Goal: Register for event/course

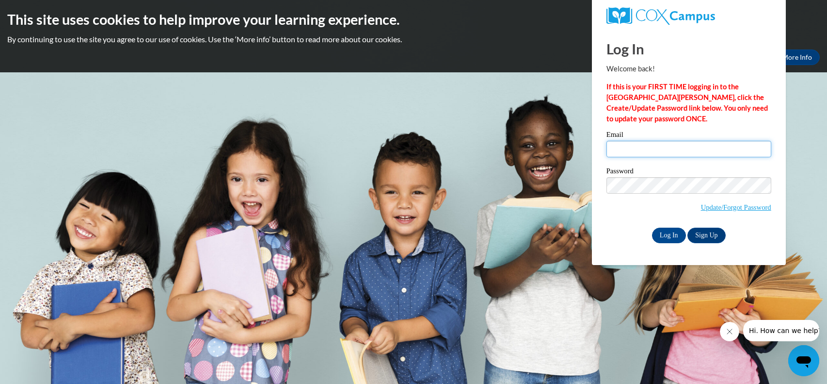
click at [618, 152] on input "Email" at bounding box center [689, 149] width 165 height 16
type input "danieelaserrano"
click at [672, 238] on input "Log In" at bounding box center [669, 235] width 34 height 16
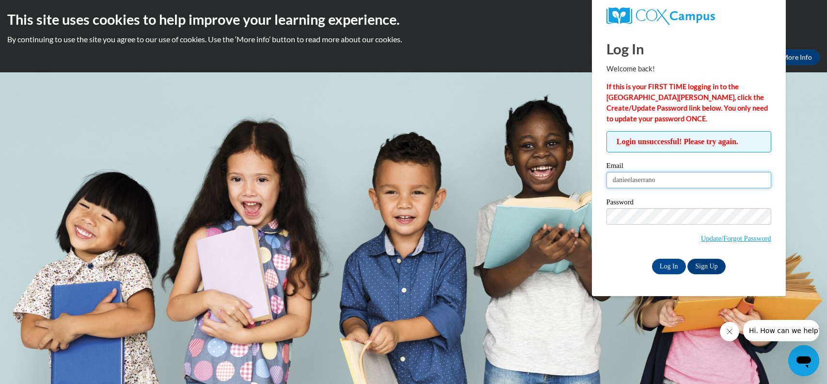
click at [680, 177] on input "danieelaserrano" at bounding box center [689, 180] width 165 height 16
type input "danielaserrano12@gmail.com"
click at [671, 260] on input "Log In" at bounding box center [669, 266] width 34 height 16
click at [744, 240] on link "Update/Forgot Password" at bounding box center [736, 238] width 70 height 8
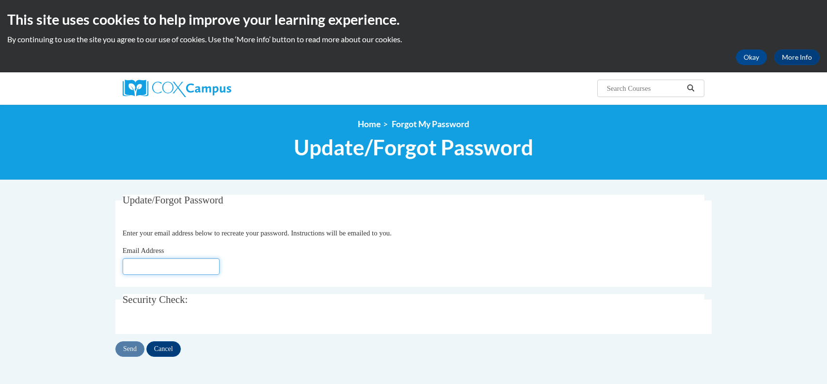
click at [155, 267] on input "Email Address" at bounding box center [171, 266] width 97 height 16
type input "[EMAIL_ADDRESS][DOMAIN_NAME]"
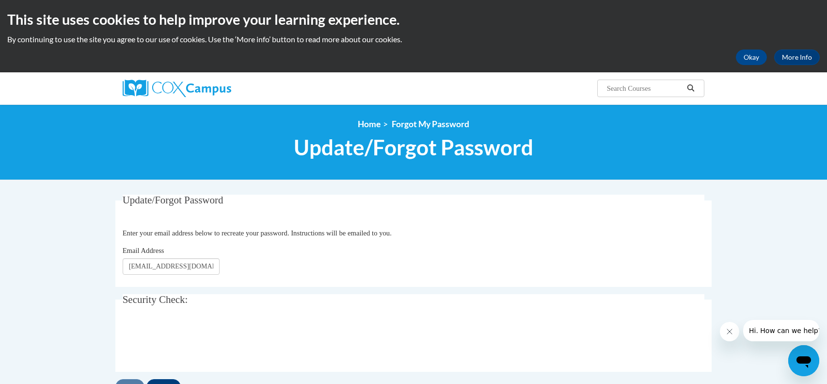
click at [130, 380] on div "Send Cancel" at bounding box center [413, 387] width 597 height 16
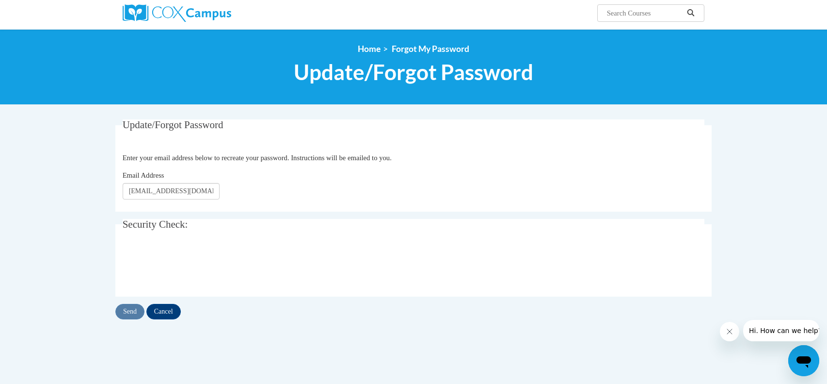
scroll to position [77, 0]
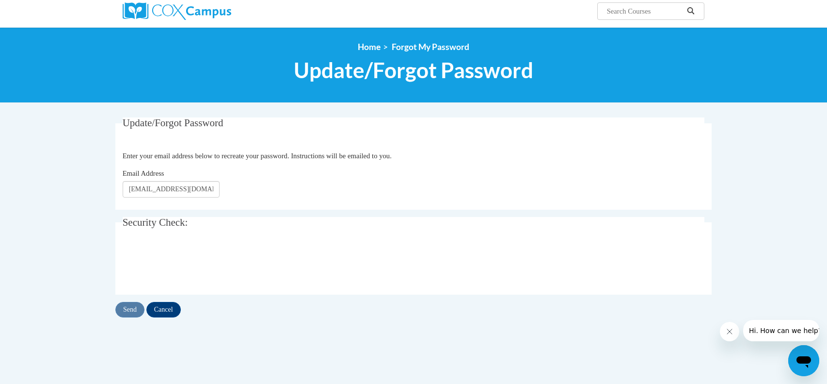
click at [137, 308] on div "Send Cancel" at bounding box center [413, 310] width 597 height 16
click at [132, 304] on input "Send" at bounding box center [129, 310] width 29 height 16
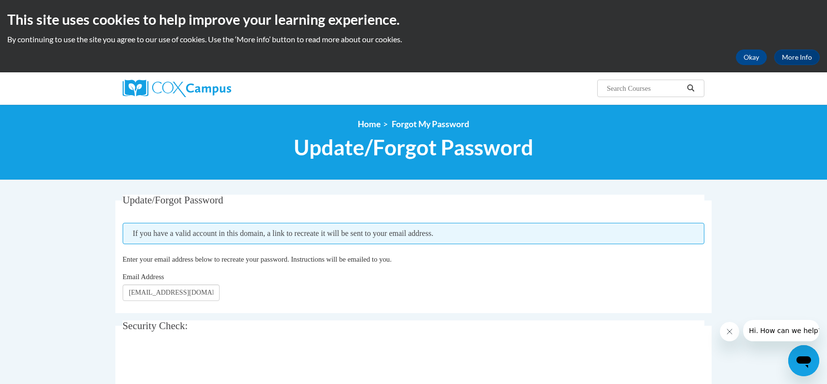
click at [132, 304] on fieldset "Update/Forgot Password Please enter your email address If you have a valid acco…" at bounding box center [413, 253] width 597 height 118
click at [125, 84] on img at bounding box center [177, 88] width 109 height 17
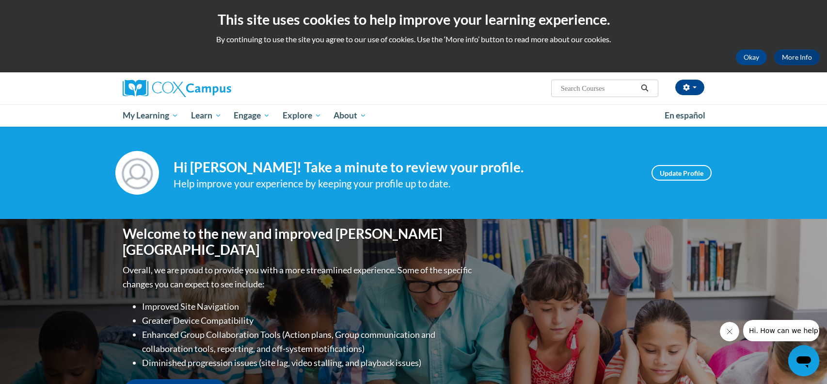
click at [731, 333] on icon "Close message from company" at bounding box center [729, 331] width 5 height 5
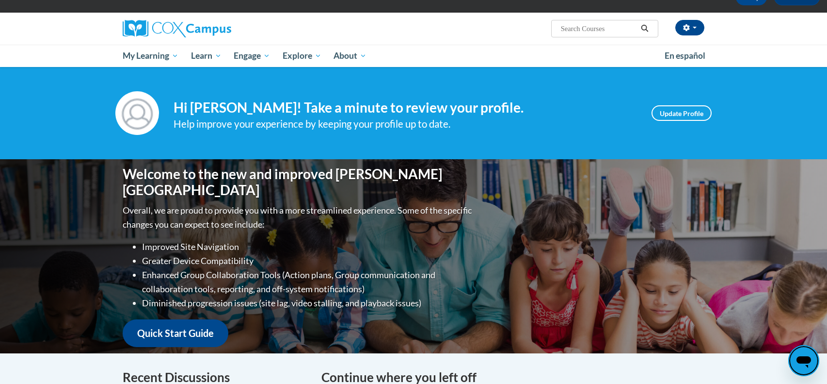
scroll to position [58, 0]
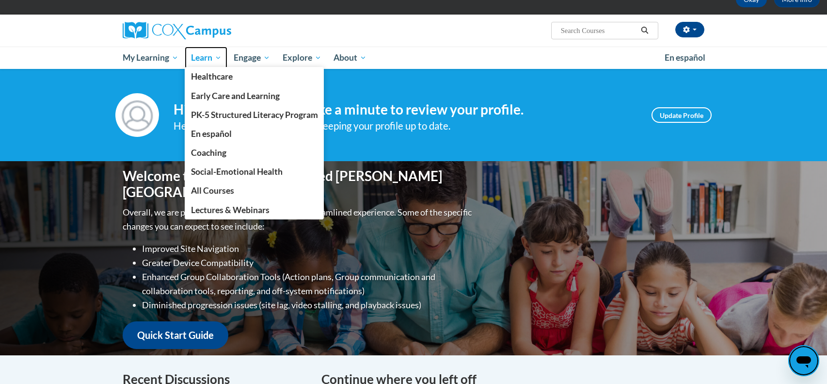
click at [219, 56] on span "Learn" at bounding box center [206, 58] width 31 height 12
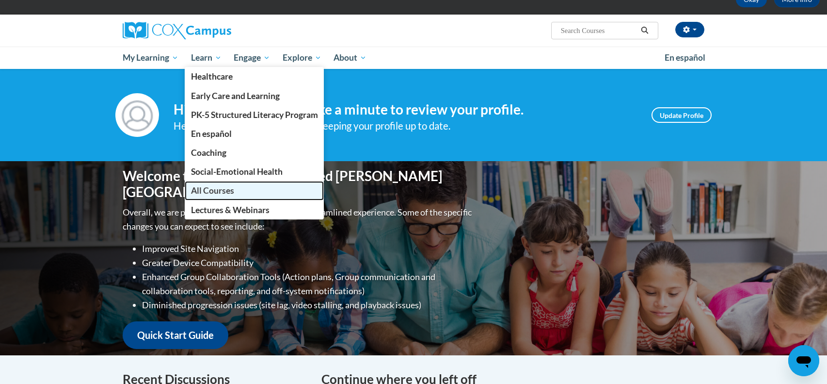
click at [200, 189] on span "All Courses" at bounding box center [212, 190] width 43 height 10
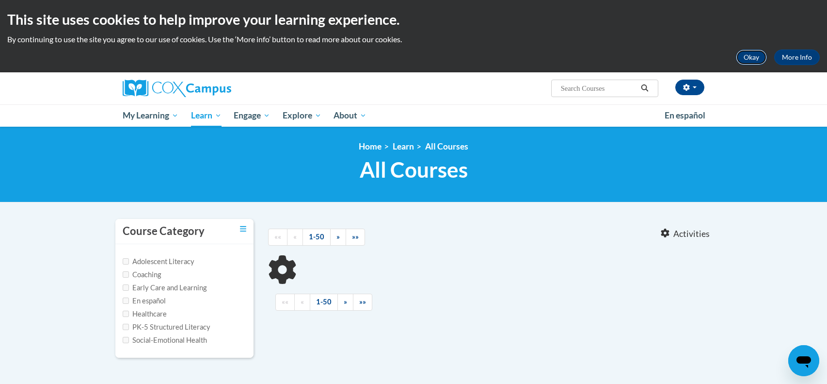
click at [750, 51] on button "Okay" at bounding box center [751, 57] width 31 height 16
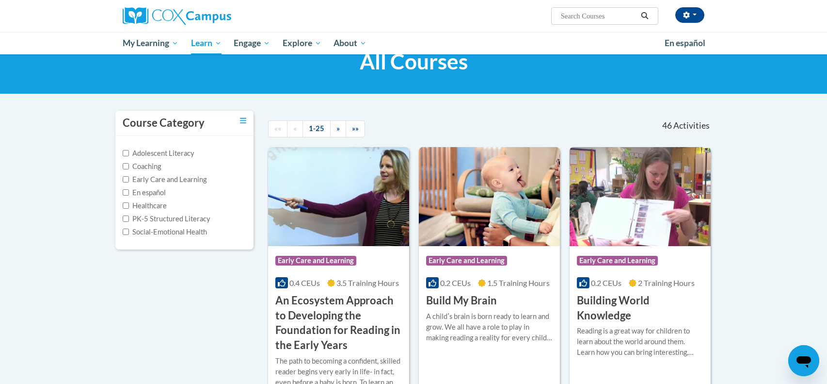
scroll to position [19, 0]
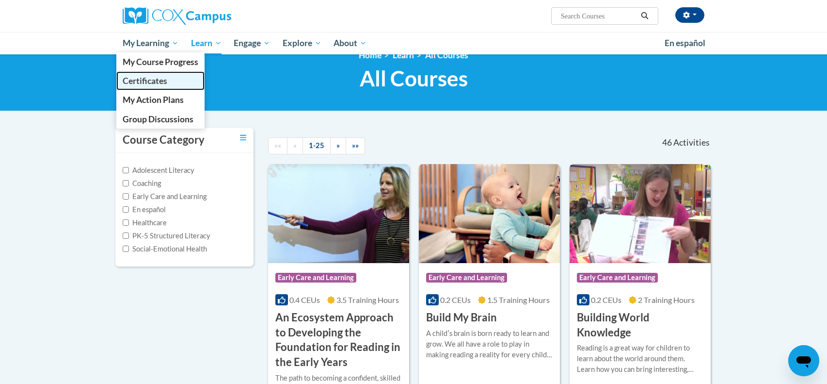
click at [144, 81] on span "Certificates" at bounding box center [145, 81] width 45 height 10
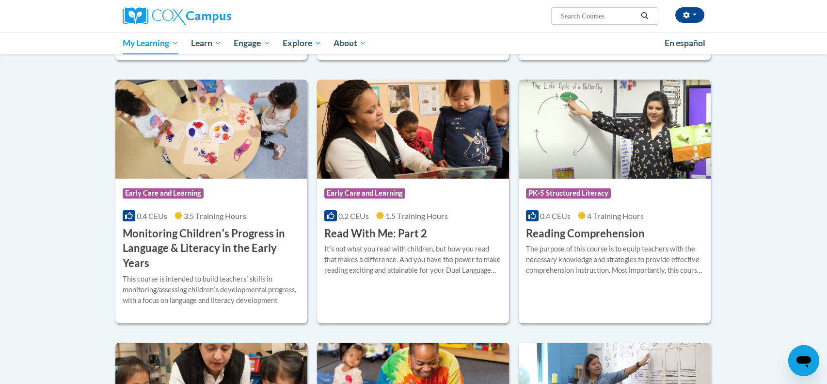
scroll to position [665, 0]
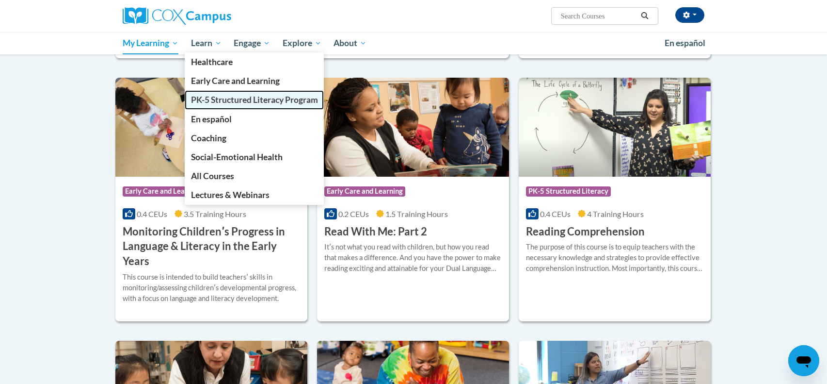
click at [204, 97] on span "PK-5 Structured Literacy Program" at bounding box center [254, 100] width 127 height 10
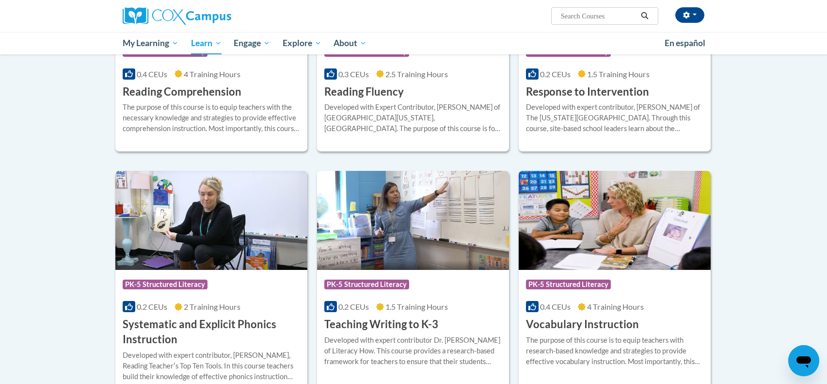
scroll to position [931, 0]
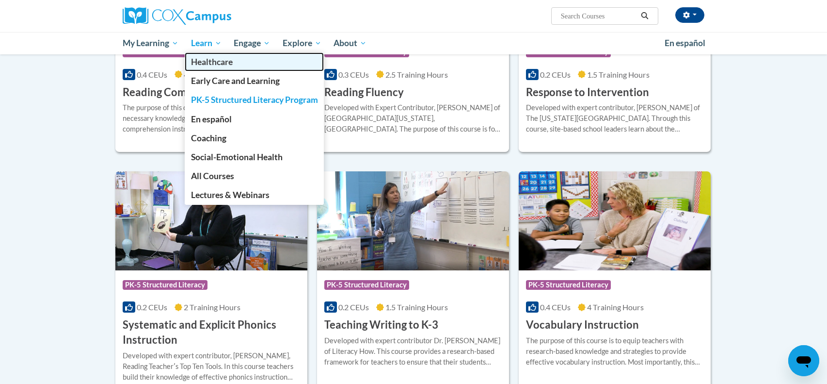
click at [207, 67] on link "Healthcare" at bounding box center [255, 61] width 140 height 19
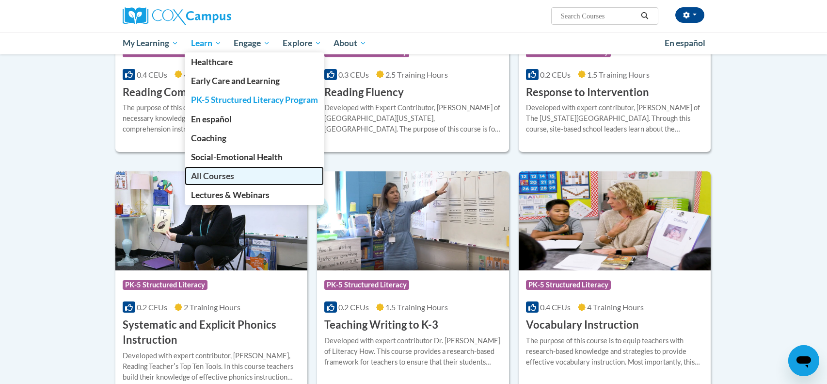
click at [217, 180] on span "All Courses" at bounding box center [212, 176] width 43 height 10
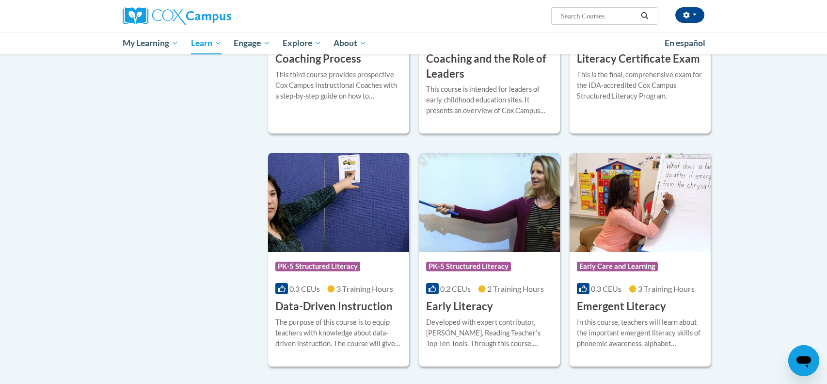
scroll to position [834, 0]
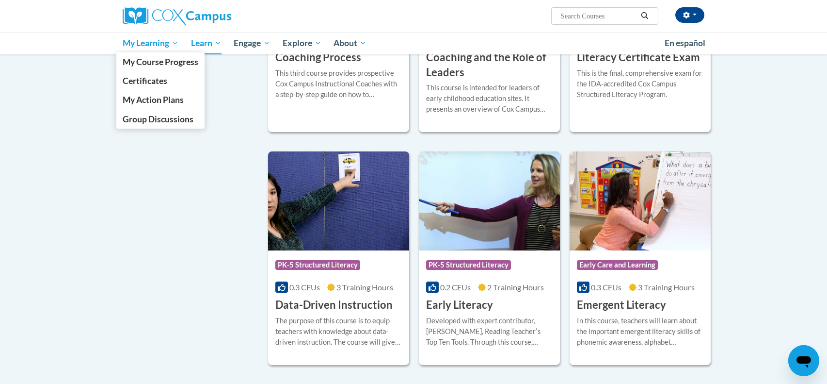
click at [179, 42] on link "My Learning" at bounding box center [150, 43] width 68 height 22
click at [150, 79] on span "Certificates" at bounding box center [145, 81] width 45 height 10
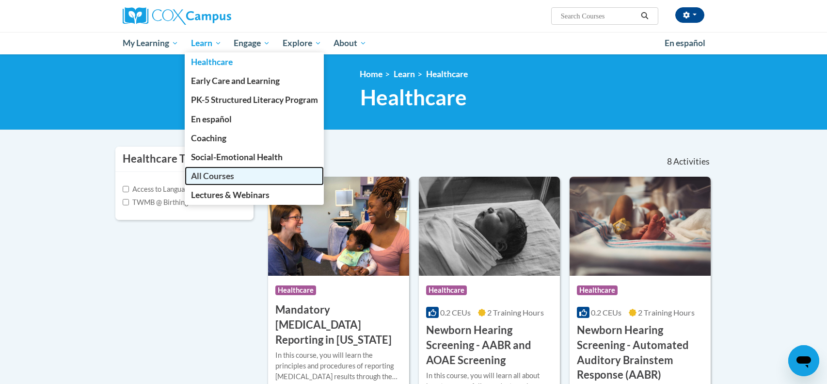
click at [222, 175] on span "All Courses" at bounding box center [212, 176] width 43 height 10
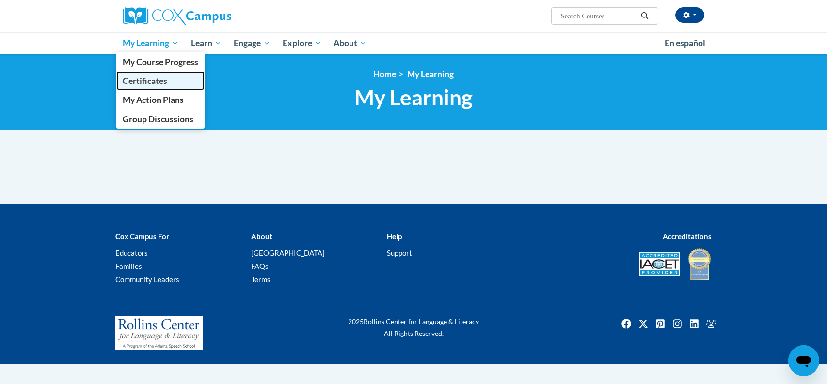
click at [157, 74] on link "Certificates" at bounding box center [160, 80] width 88 height 19
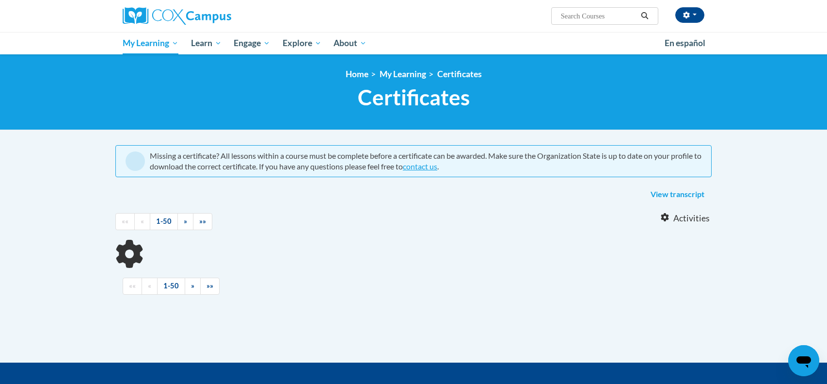
click at [157, 74] on ol "Home My Learning Certificates" at bounding box center [413, 74] width 597 height 11
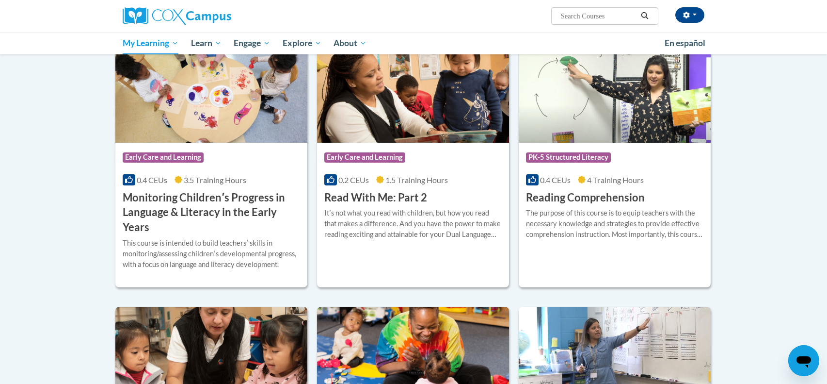
scroll to position [699, 0]
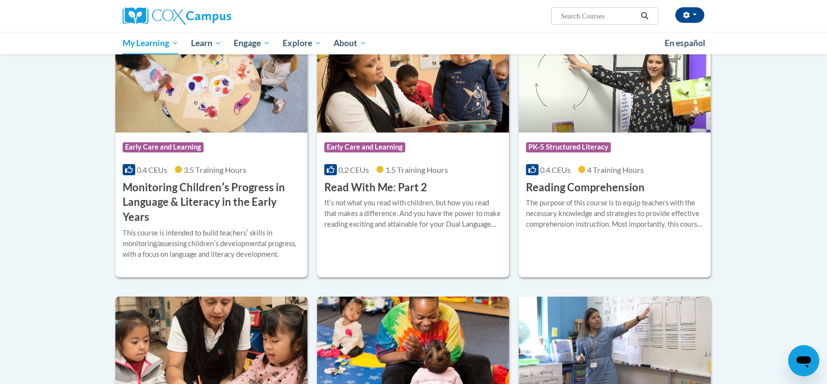
scroll to position [702, 0]
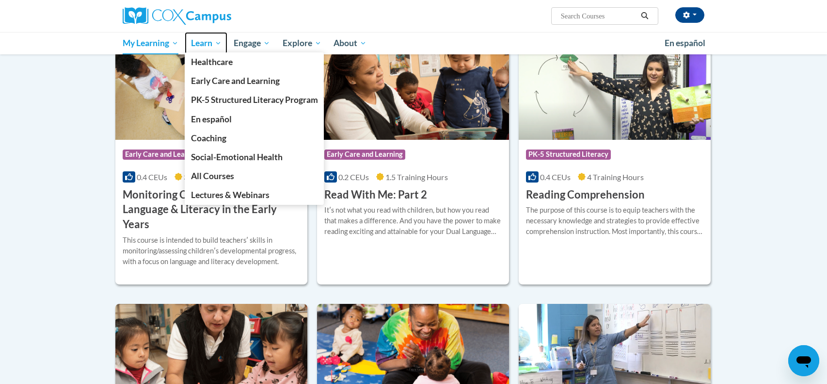
click at [201, 39] on span "Learn" at bounding box center [206, 43] width 31 height 12
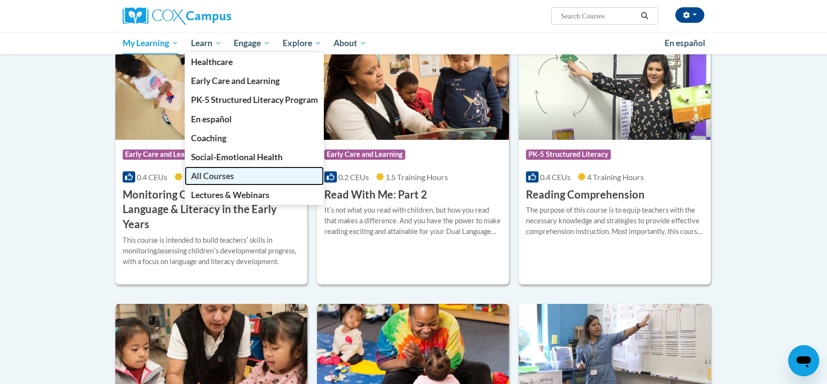
click at [210, 176] on span "All Courses" at bounding box center [212, 176] width 43 height 10
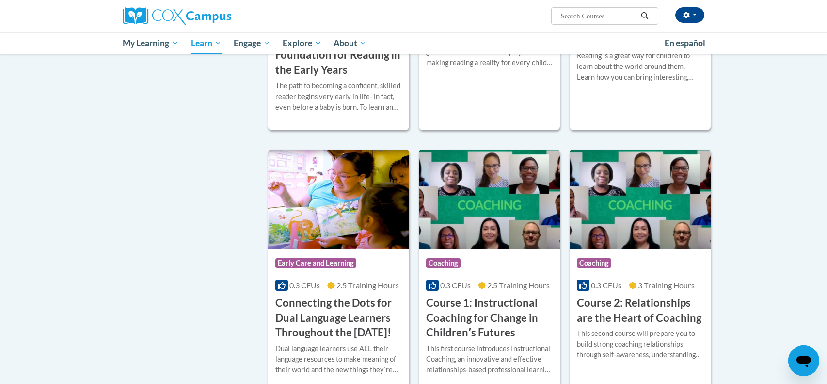
scroll to position [312, 0]
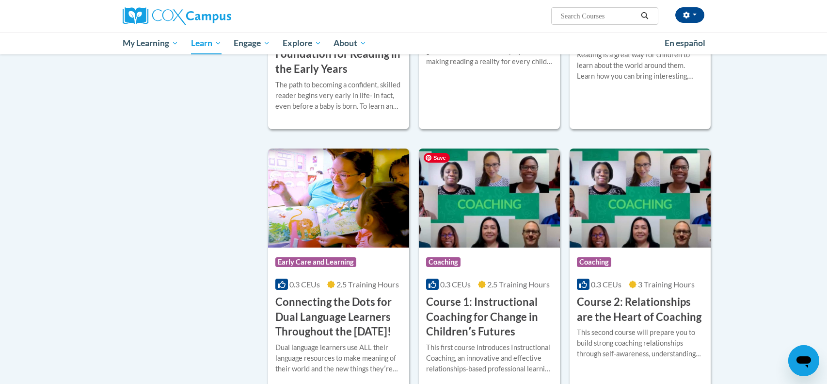
click at [459, 220] on img at bounding box center [489, 197] width 141 height 99
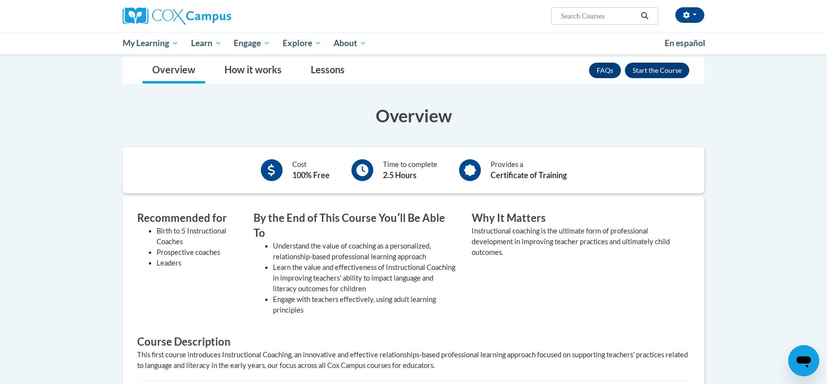
scroll to position [172, 0]
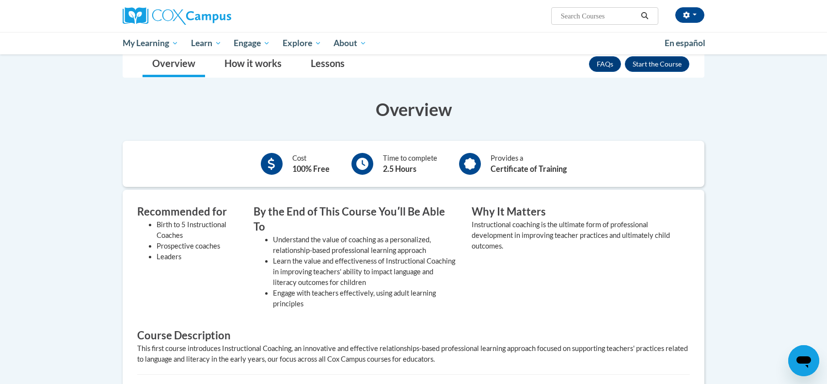
click at [73, 288] on body "[PERSON_NAME] ([GEOGRAPHIC_DATA]/New_York UTC-04:00) My Profile Inbox My Transc…" at bounding box center [413, 271] width 827 height 887
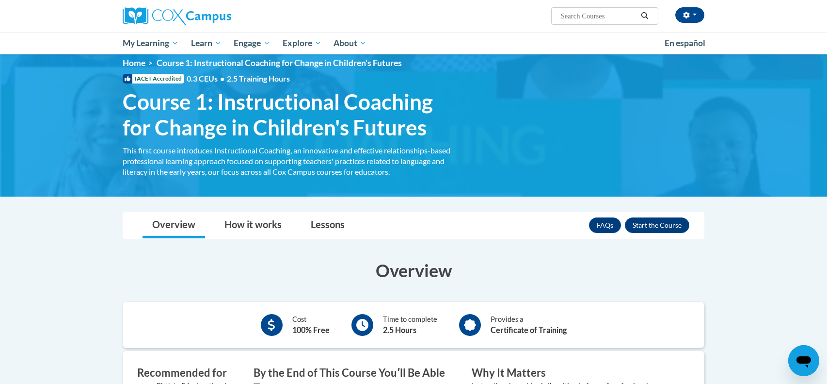
scroll to position [0, 0]
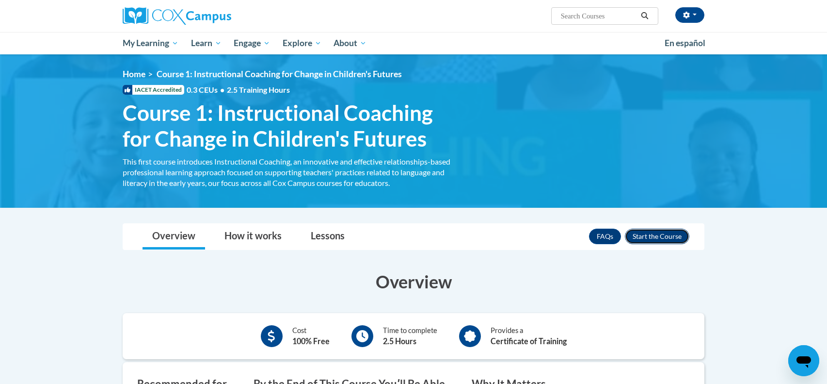
click at [659, 236] on button "Enroll" at bounding box center [657, 236] width 65 height 16
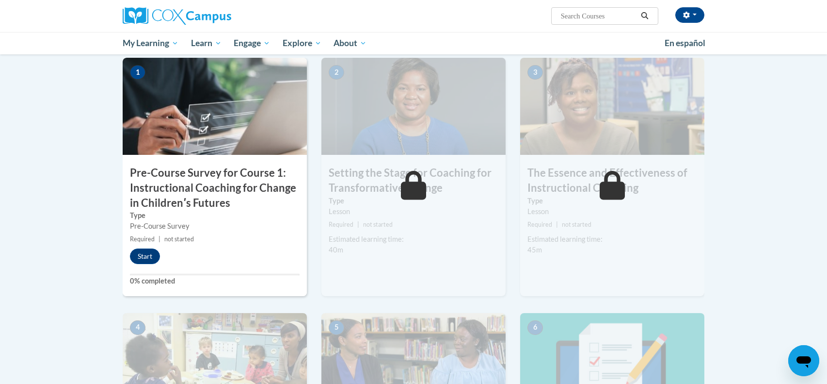
scroll to position [218, 0]
click at [139, 261] on button "Start" at bounding box center [145, 257] width 30 height 16
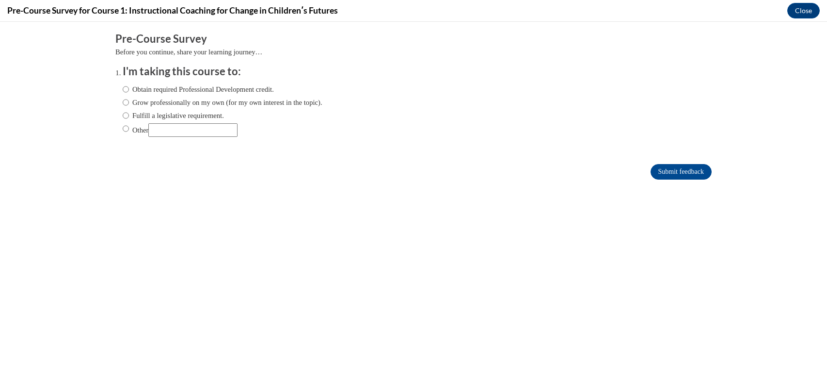
scroll to position [0, 0]
click at [126, 100] on input "Grow professionally on my own (for my own interest in the topic)." at bounding box center [126, 102] width 6 height 11
radio input "true"
click at [690, 166] on input "Submit feedback" at bounding box center [681, 172] width 61 height 16
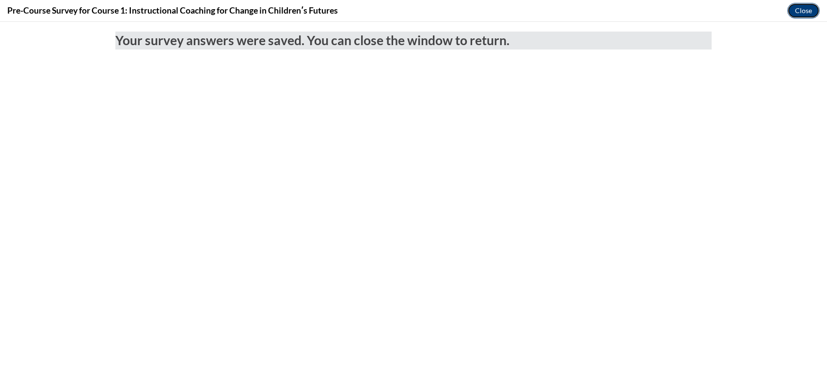
click at [812, 9] on button "Close" at bounding box center [804, 11] width 32 height 16
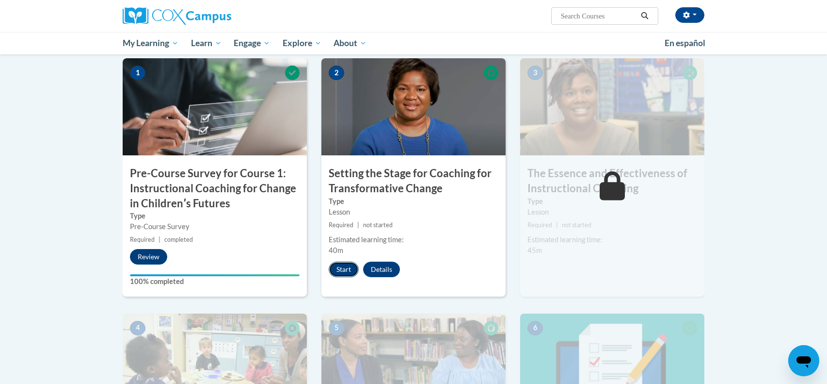
click at [344, 267] on button "Start" at bounding box center [344, 269] width 30 height 16
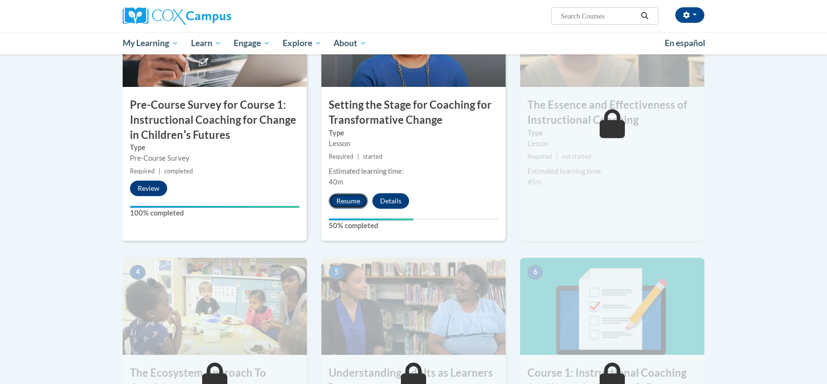
click at [357, 200] on button "Resume" at bounding box center [348, 201] width 39 height 16
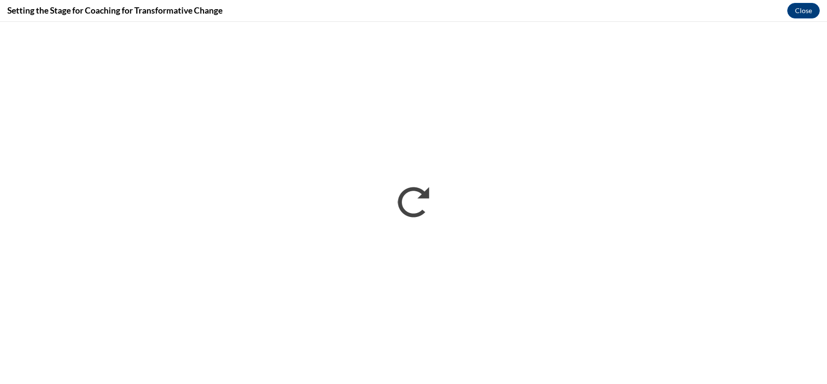
scroll to position [218, 0]
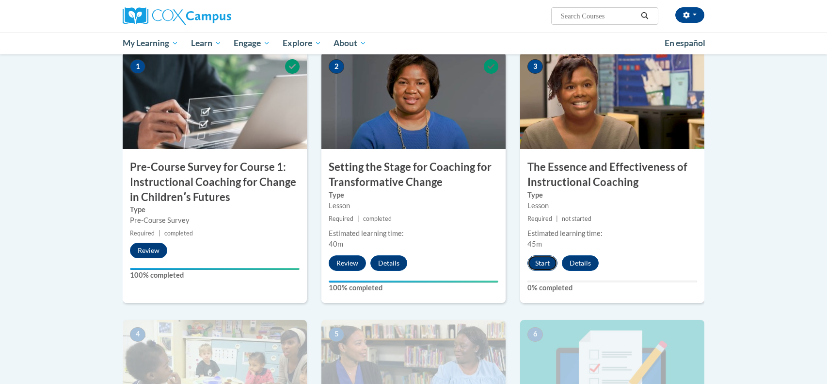
click at [538, 263] on button "Start" at bounding box center [543, 263] width 30 height 16
